Goal: Download file/media

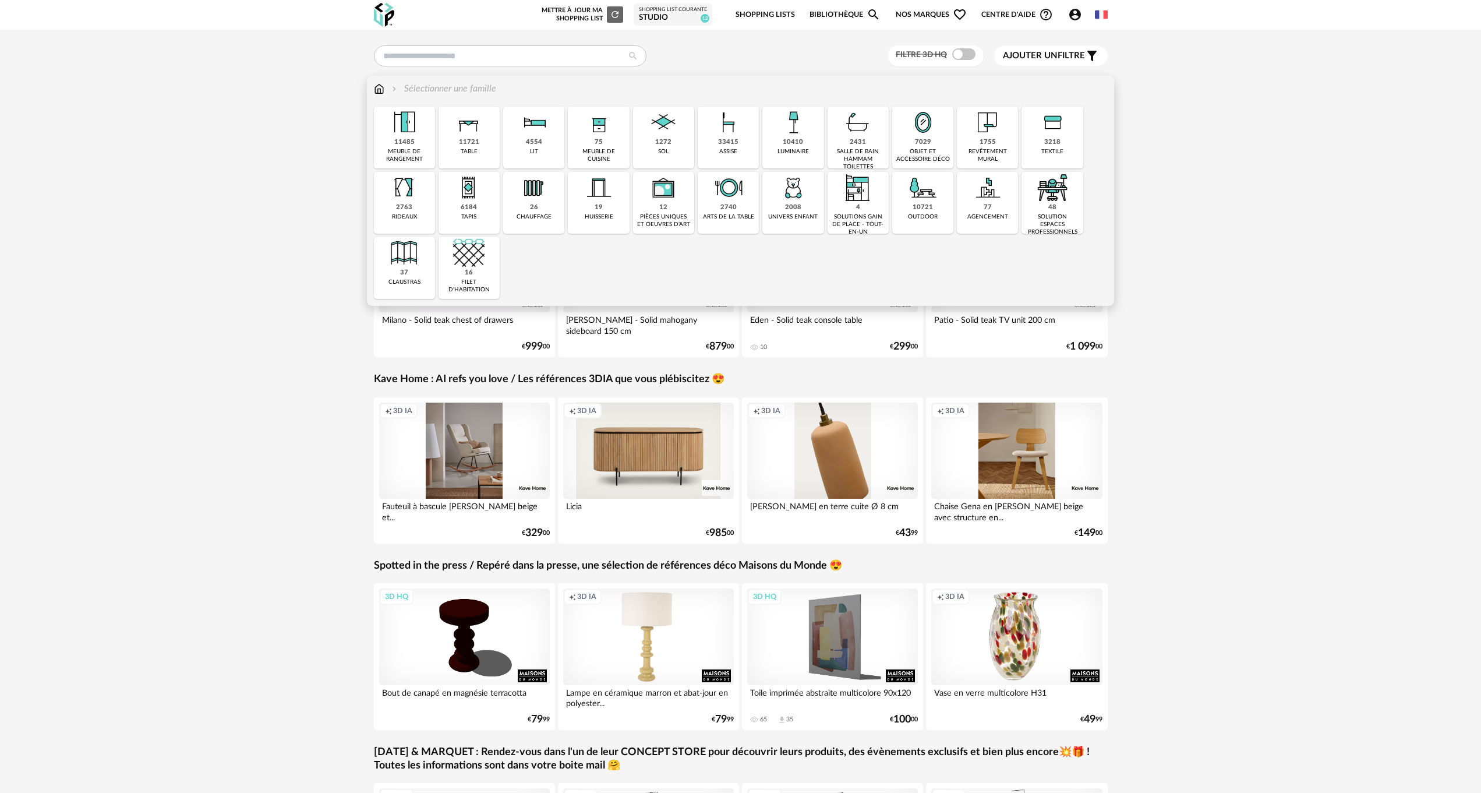
click at [383, 87] on img at bounding box center [379, 88] width 10 height 13
click at [926, 144] on div "7029" at bounding box center [923, 142] width 16 height 9
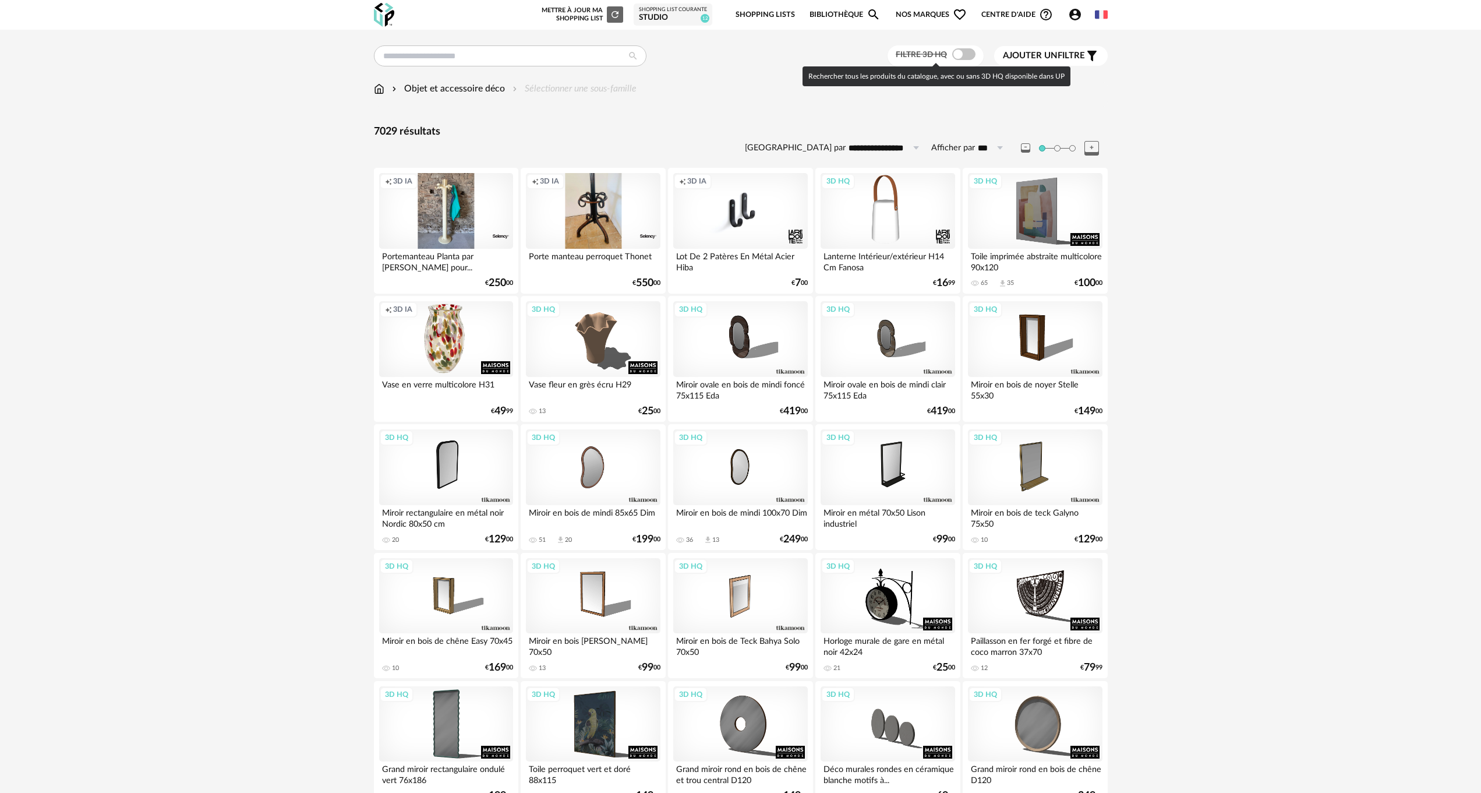
click at [966, 48] on span at bounding box center [963, 54] width 23 height 12
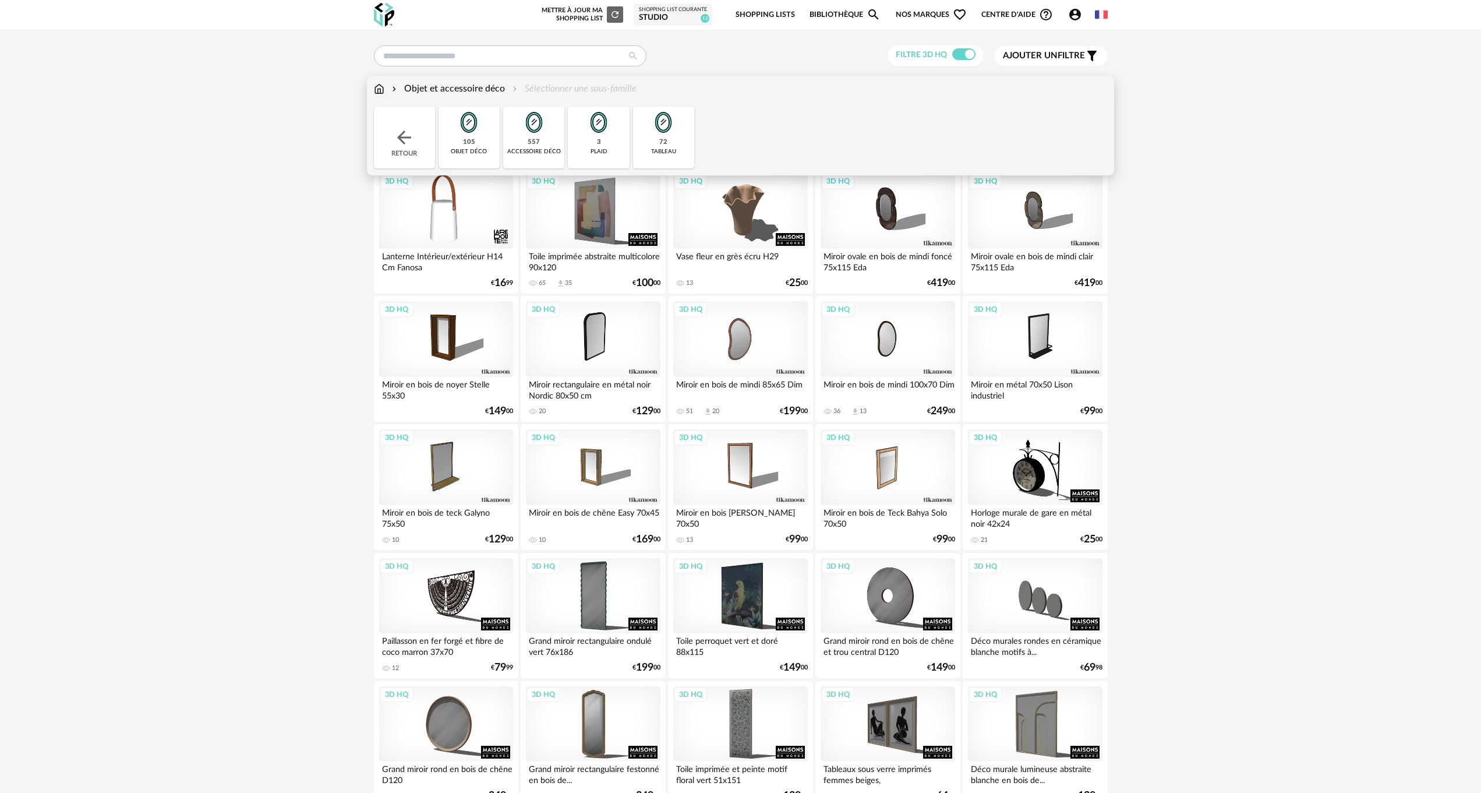
click at [649, 125] on img at bounding box center [663, 122] width 31 height 31
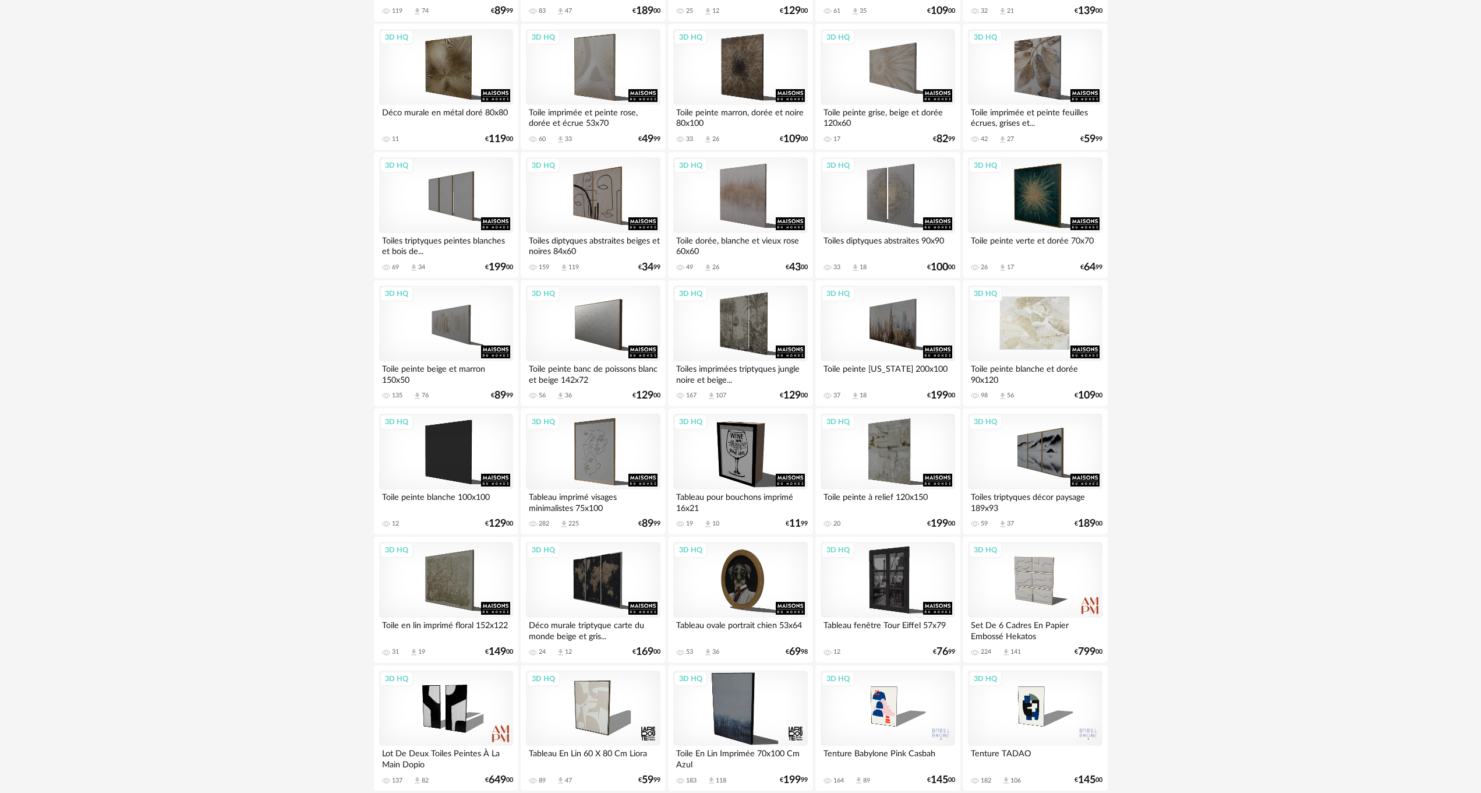
scroll to position [1045, 0]
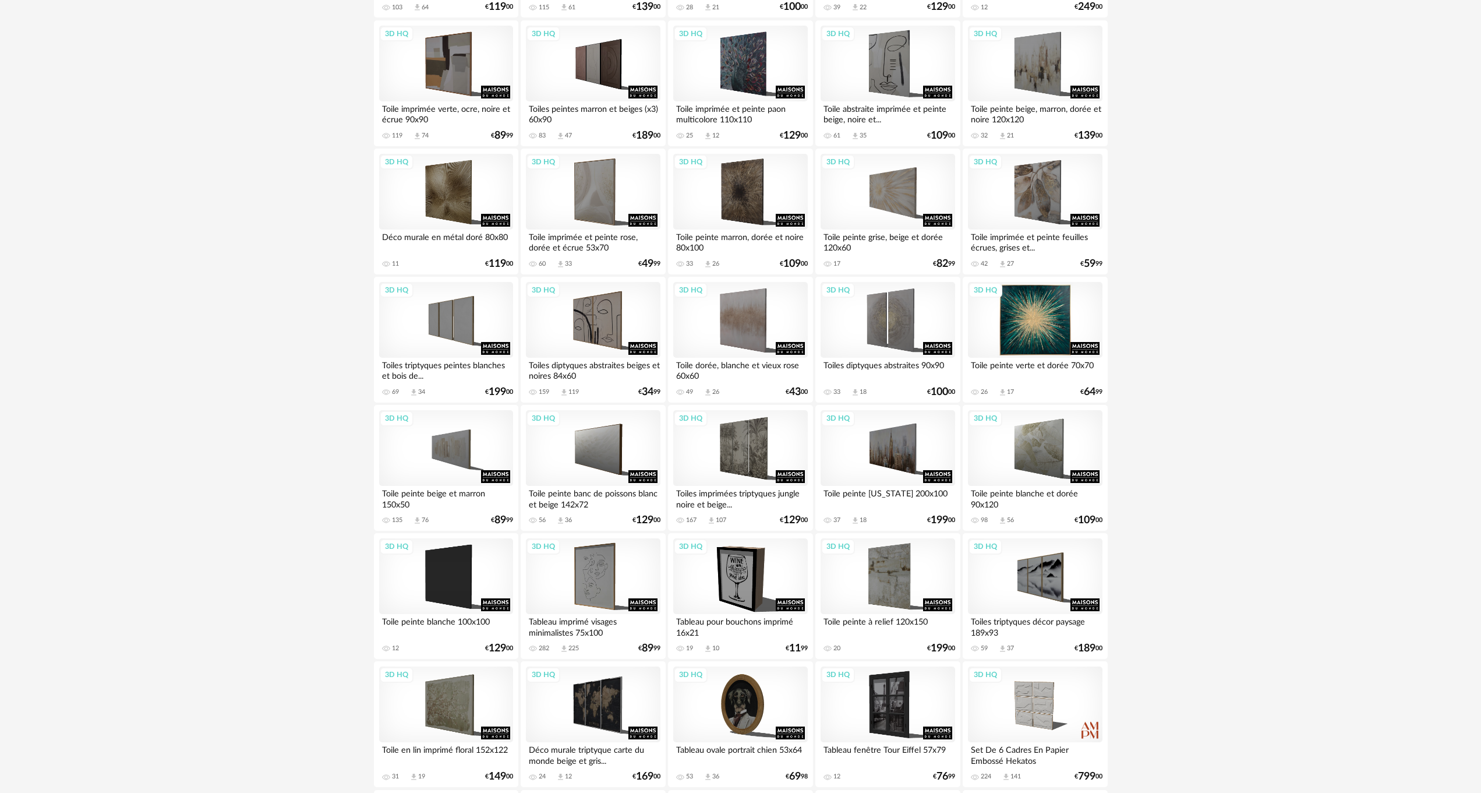
click at [1037, 330] on div "3D HQ" at bounding box center [1035, 320] width 134 height 76
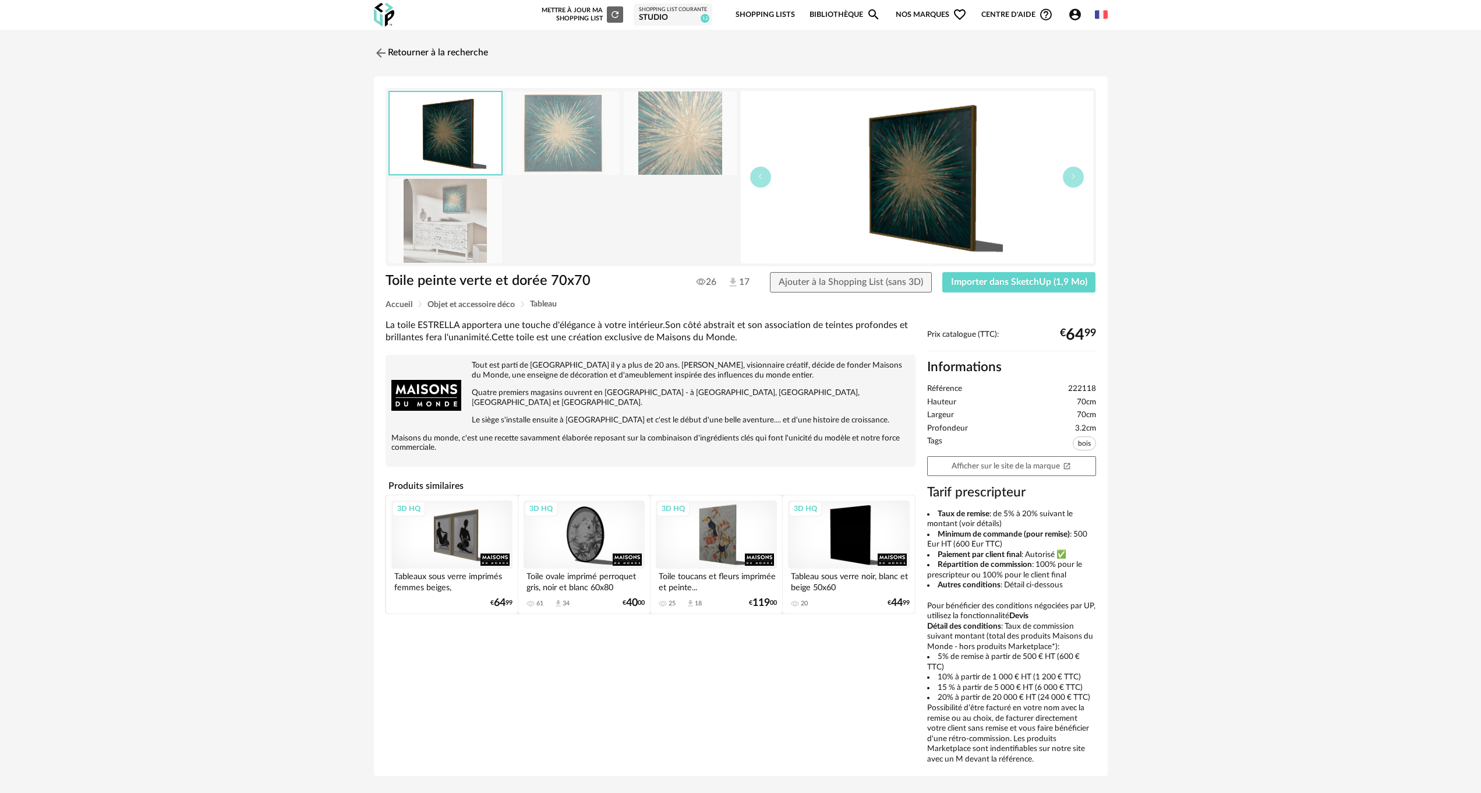
click at [546, 143] on img at bounding box center [562, 132] width 113 height 83
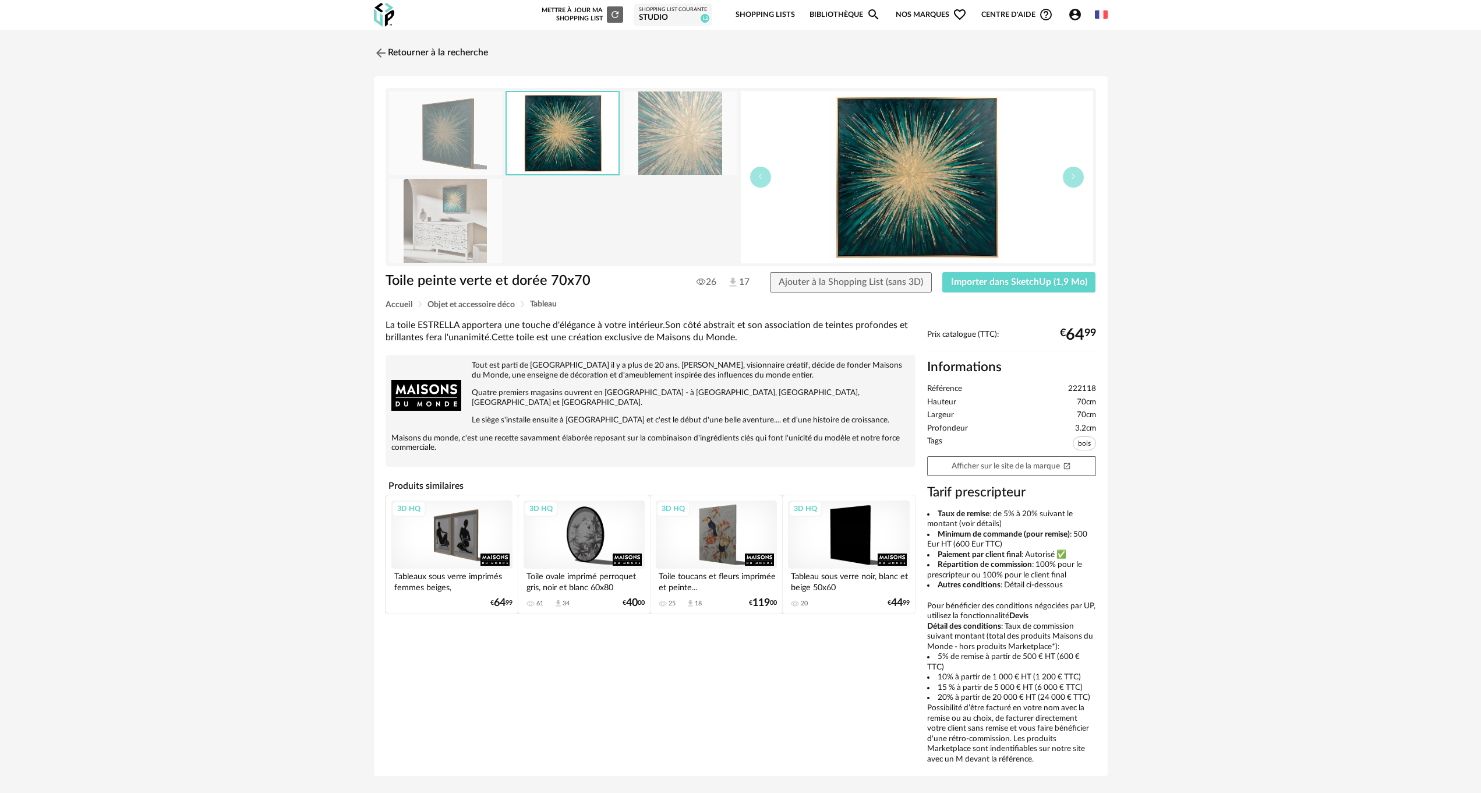
click at [546, 143] on img at bounding box center [563, 133] width 112 height 82
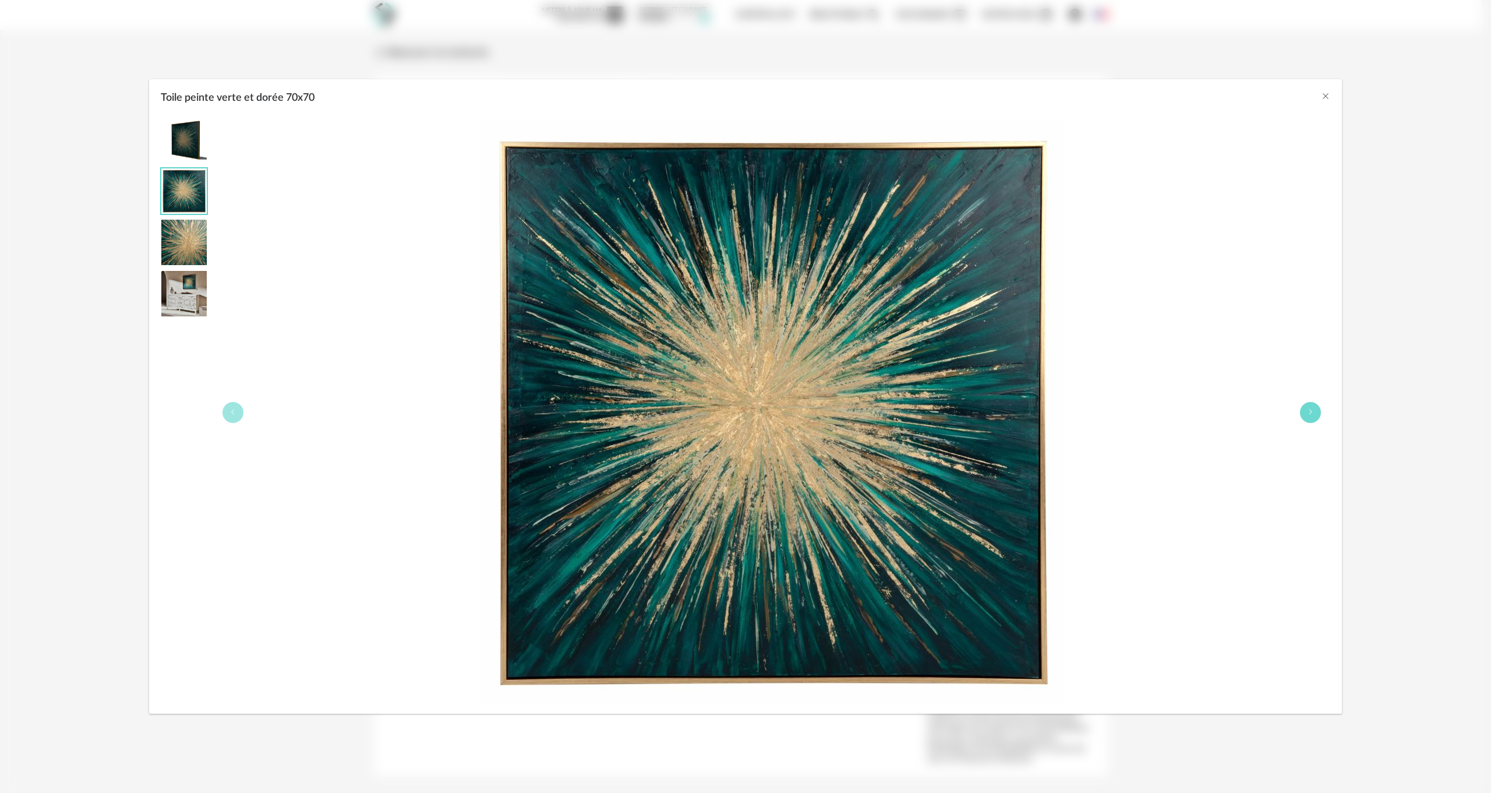
click at [1311, 408] on icon "Toile peinte verte et dorée 70x70" at bounding box center [1310, 411] width 7 height 7
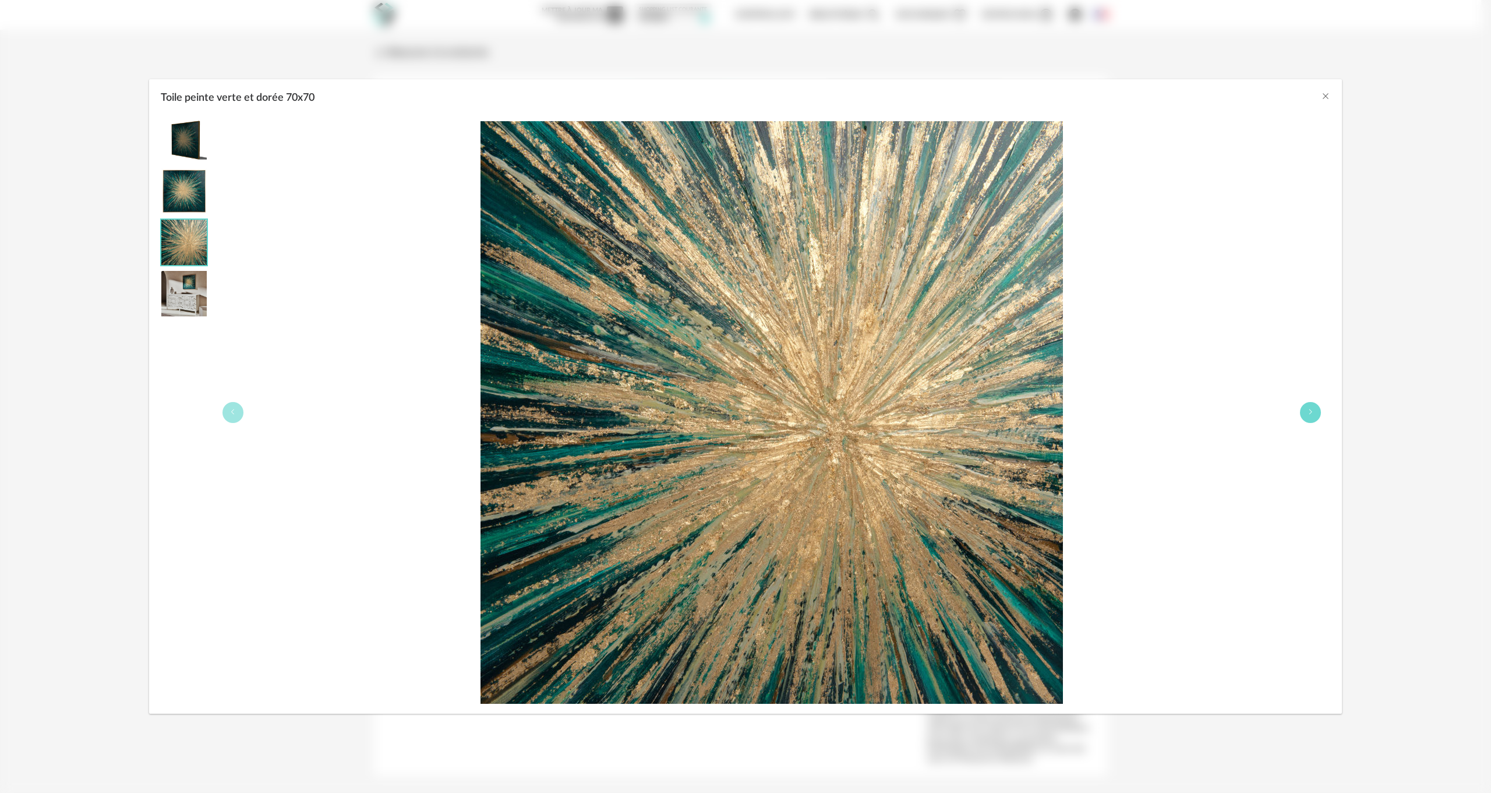
click at [1311, 408] on icon "Toile peinte verte et dorée 70x70" at bounding box center [1310, 411] width 7 height 7
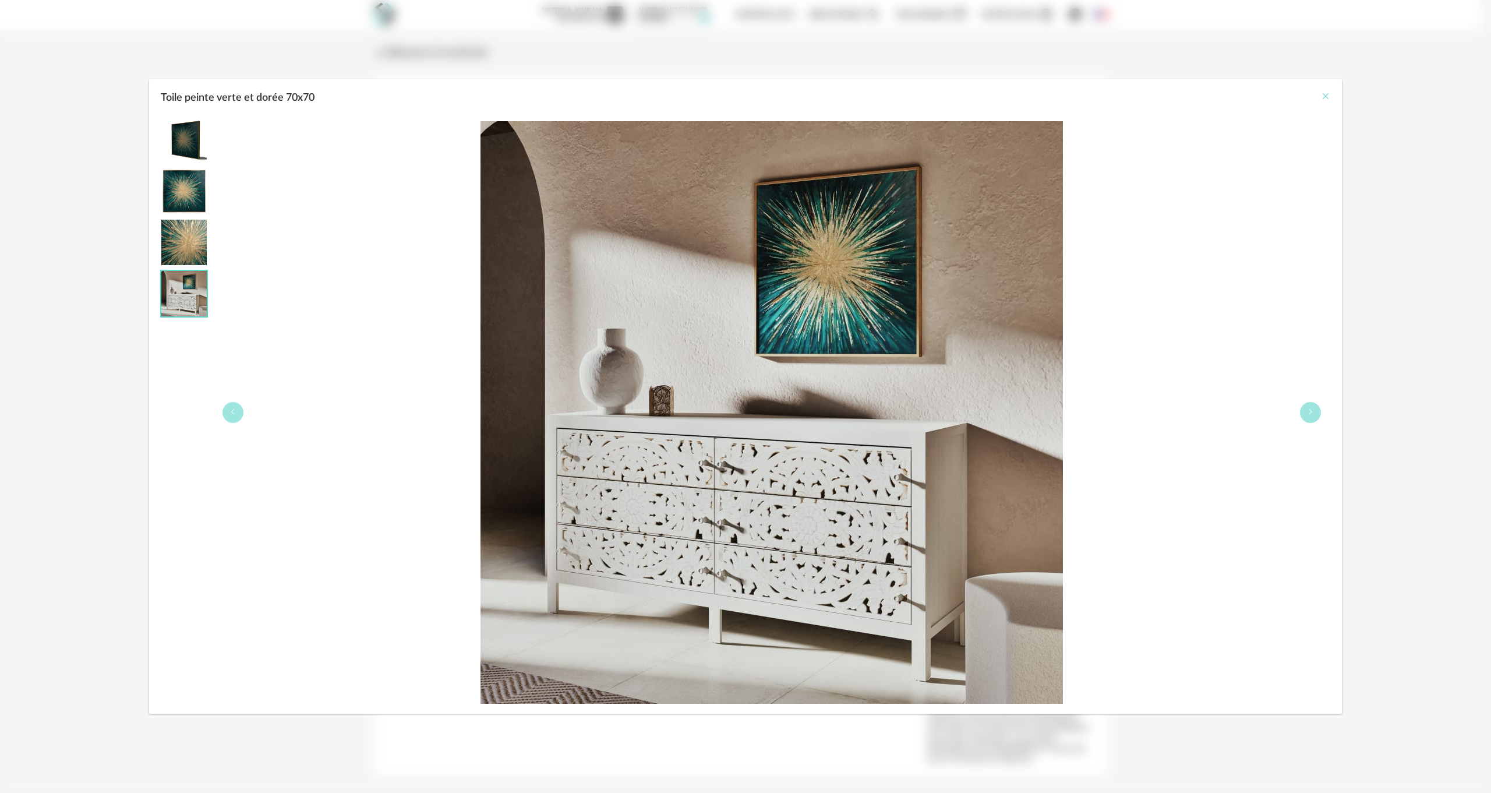
click at [1326, 95] on icon "Close" at bounding box center [1325, 95] width 9 height 9
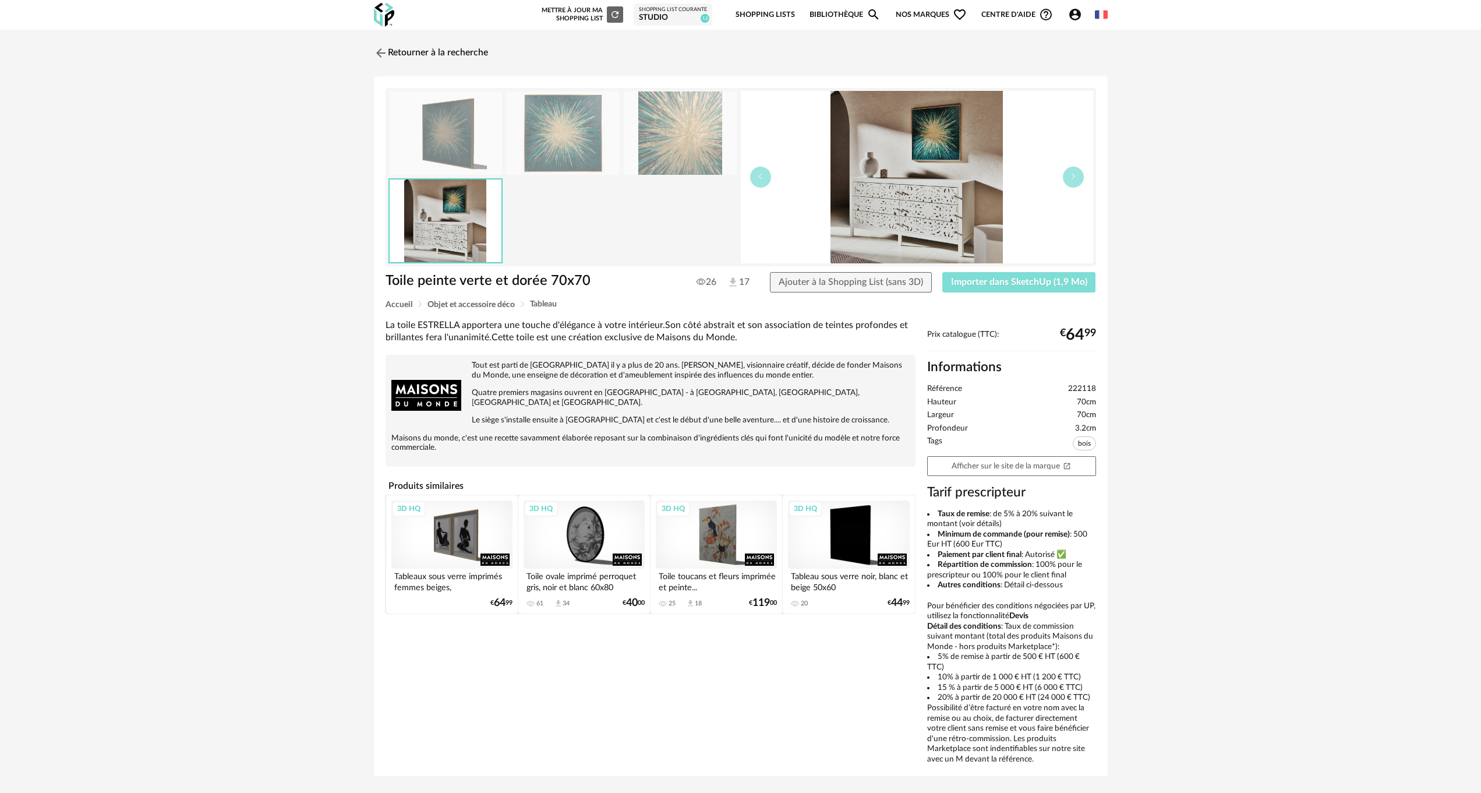
click at [990, 281] on span "Importer dans SketchUp (1,9 Mo)" at bounding box center [1019, 281] width 136 height 9
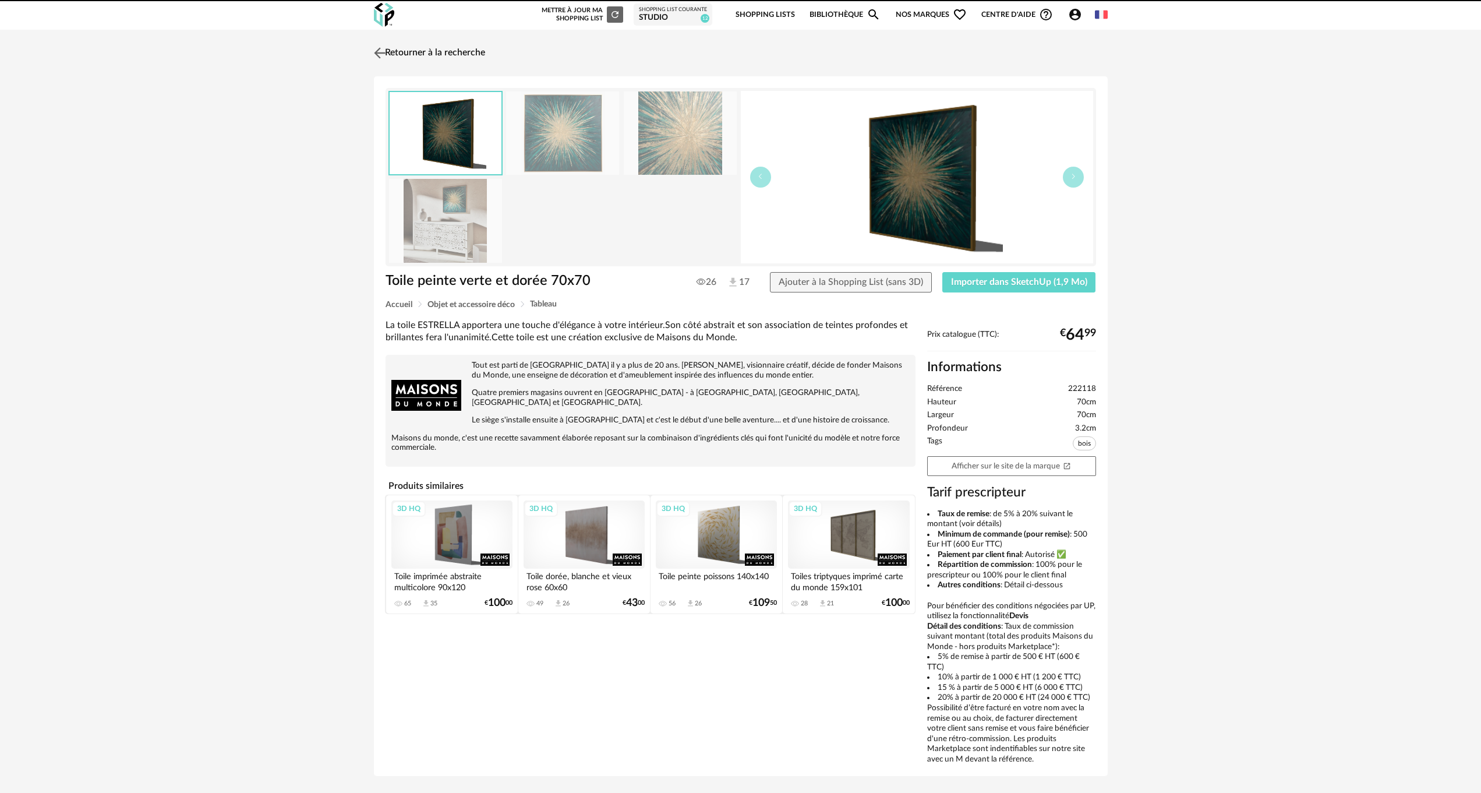
click at [380, 51] on img at bounding box center [379, 52] width 17 height 17
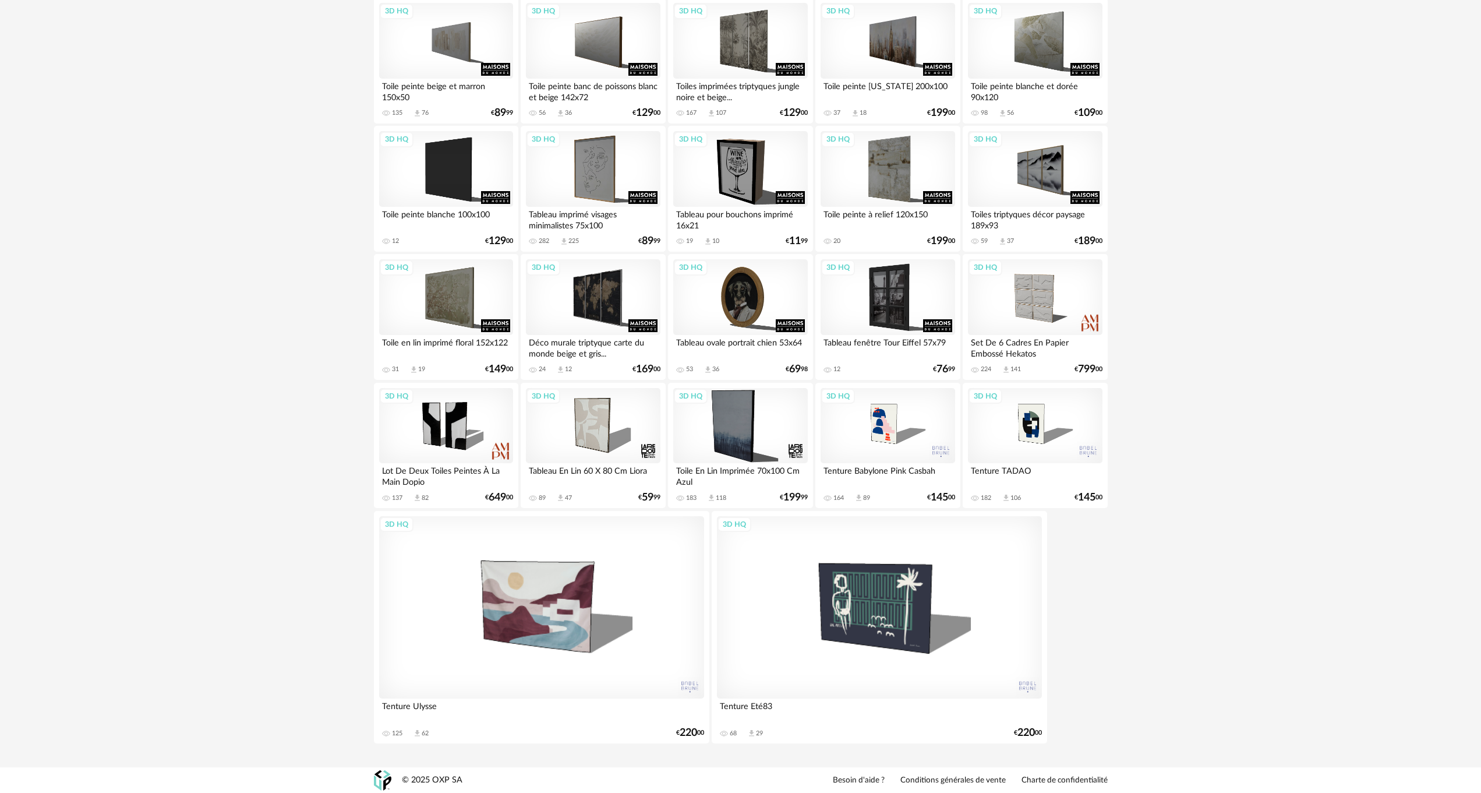
scroll to position [1453, 0]
click at [1024, 417] on div "3D HQ" at bounding box center [1035, 425] width 134 height 76
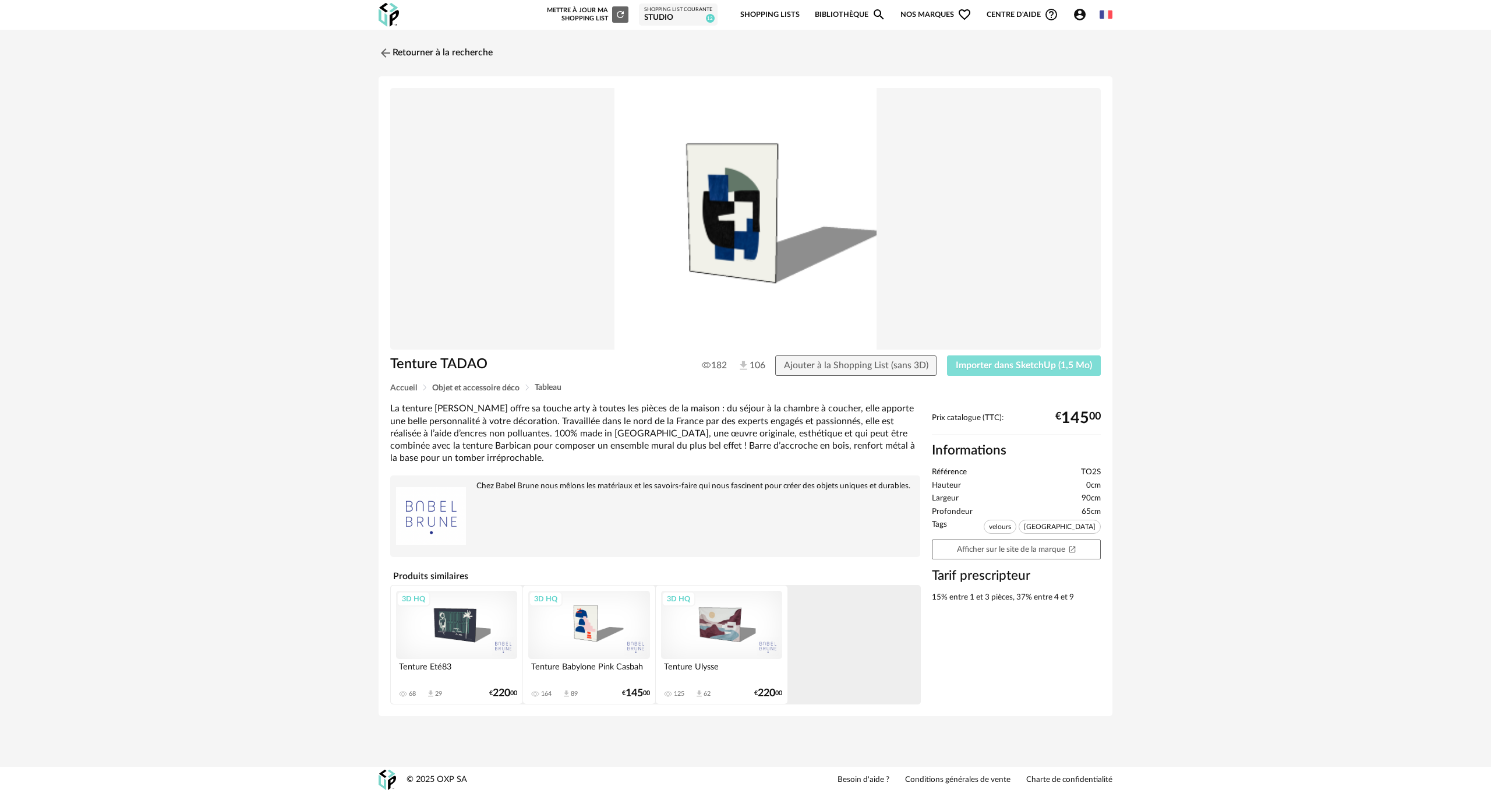
click at [1006, 364] on span "Importer dans SketchUp (1,5 Mo)" at bounding box center [1024, 365] width 136 height 9
